Goal: Task Accomplishment & Management: Manage account settings

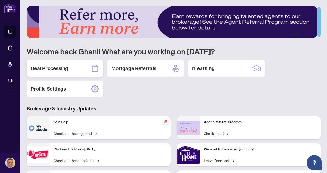
click at [51, 70] on h2 "Deal Processing" at bounding box center [50, 68] width 38 height 7
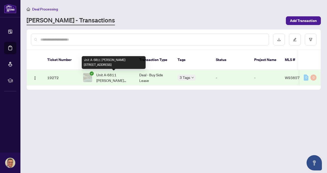
click at [108, 74] on span "Unit A-6811 Edwards Blvd, Mississauga, Mississauga, Ontario L5T 2S2, Canada" at bounding box center [113, 77] width 35 height 11
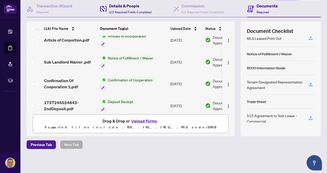
scroll to position [242, 0]
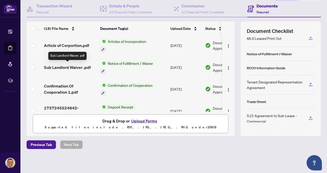
click at [81, 65] on span "Sub Landlord Waiver .pdf" at bounding box center [67, 67] width 47 height 6
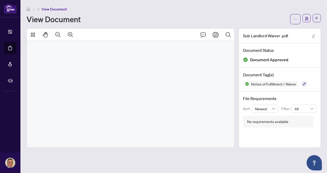
scroll to position [0, 0]
